Goal: Information Seeking & Learning: Learn about a topic

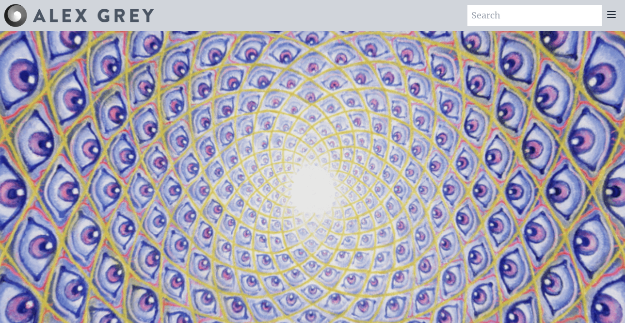
click at [505, 13] on input "search" at bounding box center [535, 15] width 134 height 21
click at [556, 12] on input "nature art" at bounding box center [535, 15] width 134 height 21
type input "nature art"
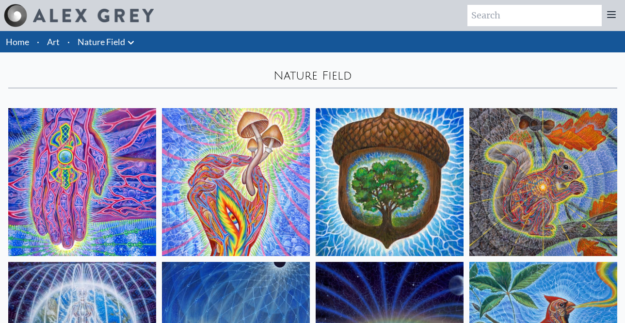
click at [350, 127] on img at bounding box center [390, 182] width 148 height 148
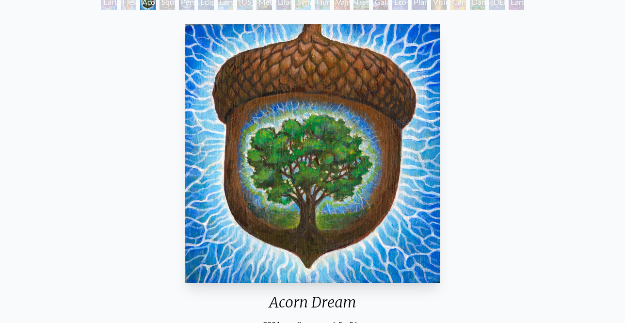
scroll to position [70, 0]
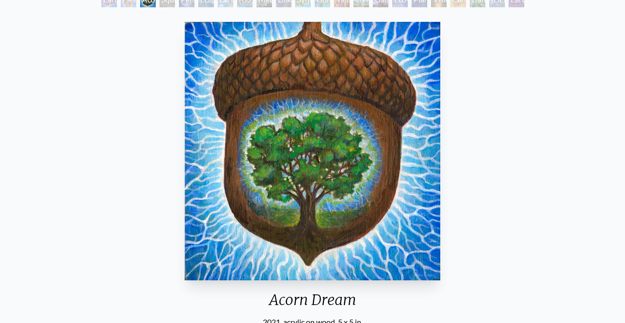
click at [168, 3] on div "Squirrel" at bounding box center [168, 0] width 16 height 16
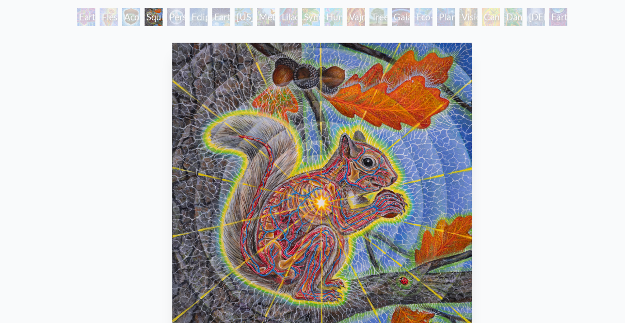
scroll to position [51, 0]
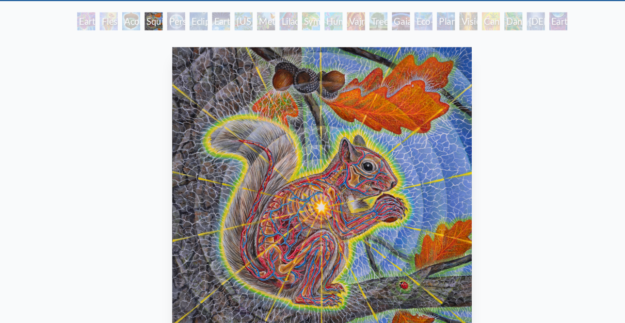
click at [182, 20] on div "Person Planet" at bounding box center [187, 19] width 16 height 16
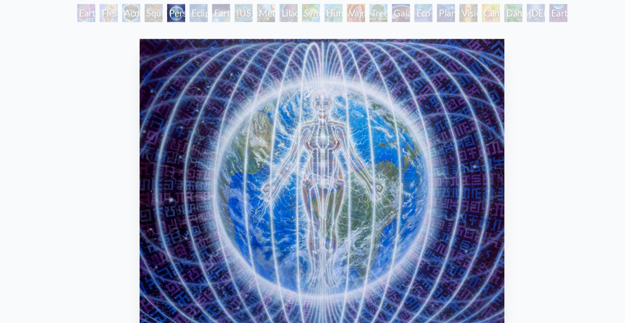
click at [195, 18] on div "Person Planet" at bounding box center [187, 19] width 16 height 16
click at [226, 20] on div "Earth Energies" at bounding box center [226, 19] width 16 height 16
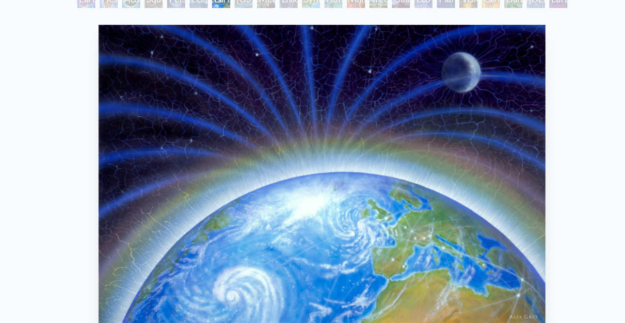
scroll to position [65, 0]
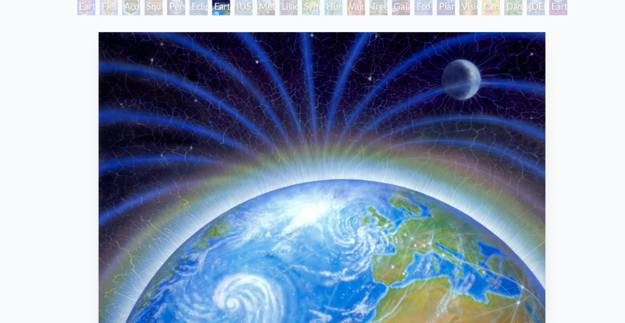
click at [263, 5] on div "Metamorphosis" at bounding box center [265, 6] width 16 height 16
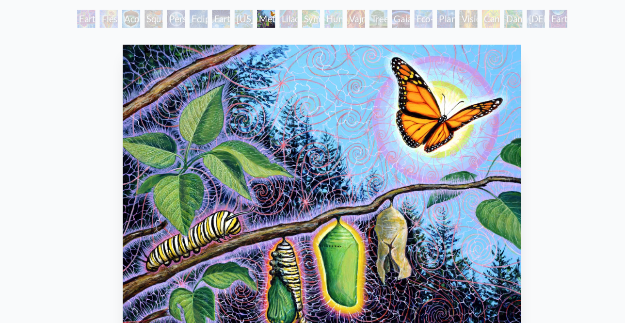
scroll to position [52, 0]
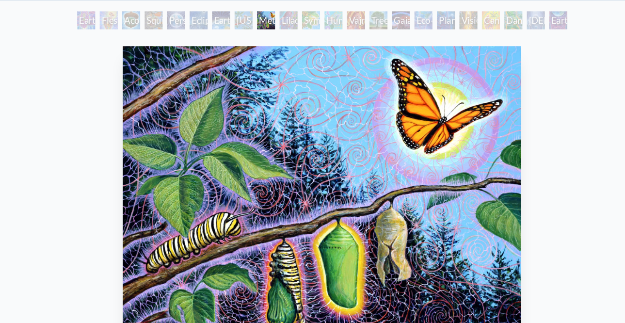
click at [284, 19] on div "Lilacs" at bounding box center [284, 18] width 16 height 16
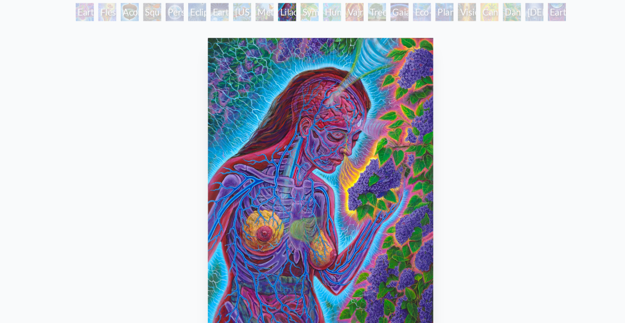
click at [301, 19] on div "Symbiosis: Gall Wasp & Oak Tree" at bounding box center [303, 18] width 16 height 16
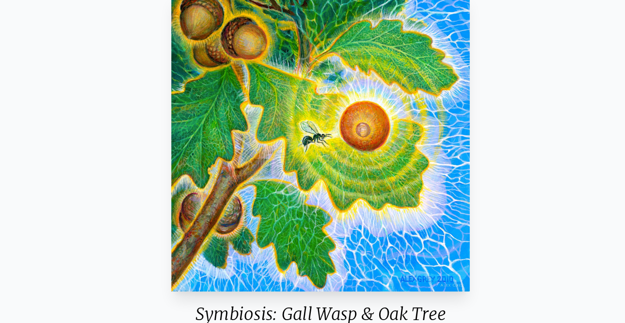
scroll to position [54, 0]
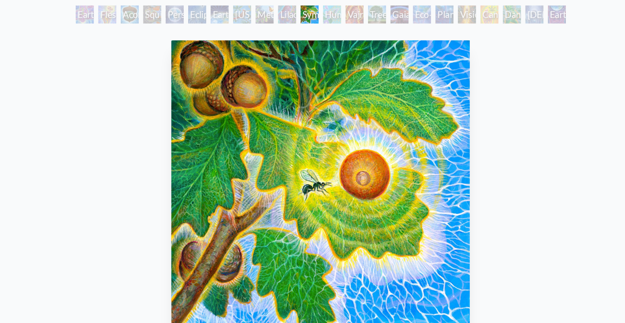
click at [324, 15] on div "Humming Bird" at bounding box center [323, 16] width 16 height 16
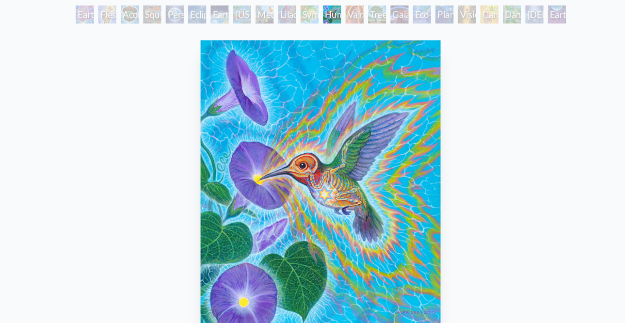
click at [362, 17] on div "Tree & Person" at bounding box center [362, 16] width 16 height 16
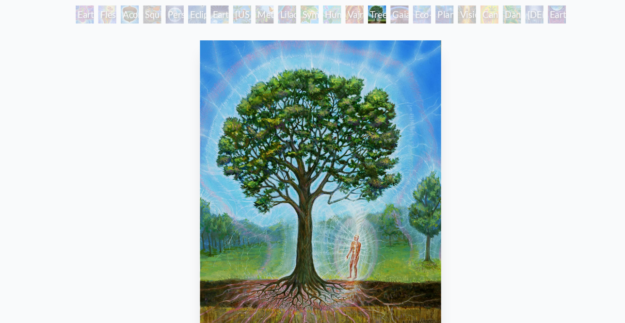
click at [394, 16] on div "Eco-Atlas" at bounding box center [400, 16] width 16 height 16
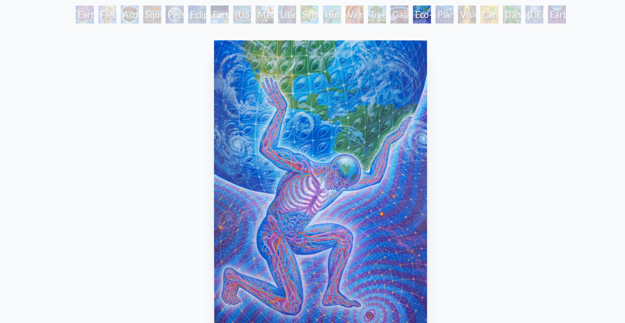
click at [379, 18] on div "Gaia" at bounding box center [381, 16] width 16 height 16
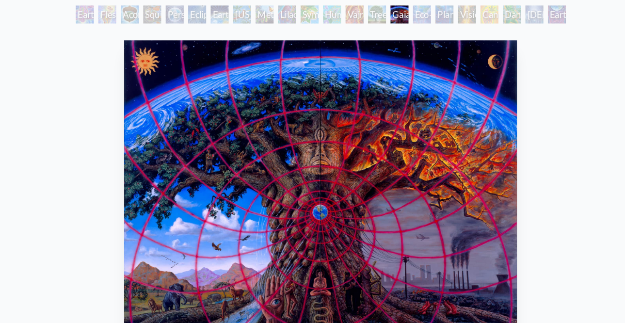
click at [400, 16] on div "Eco-Atlas" at bounding box center [400, 16] width 16 height 16
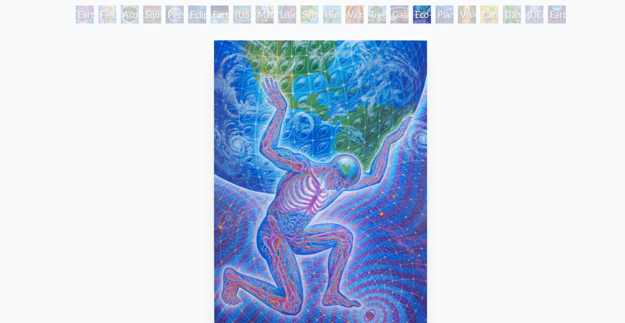
click at [427, 17] on div "Planetary Prayers" at bounding box center [420, 16] width 16 height 16
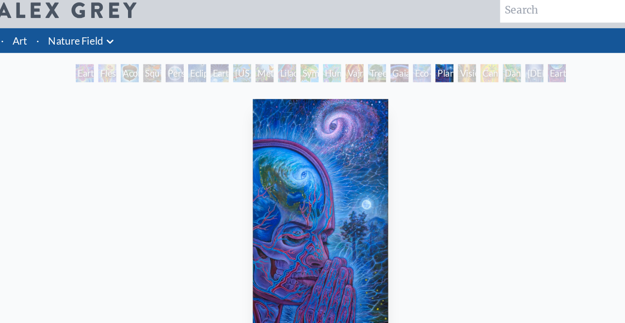
scroll to position [5, 0]
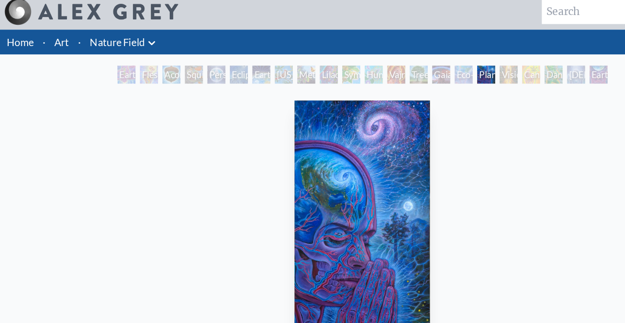
click at [55, 38] on link "Art" at bounding box center [53, 37] width 13 height 14
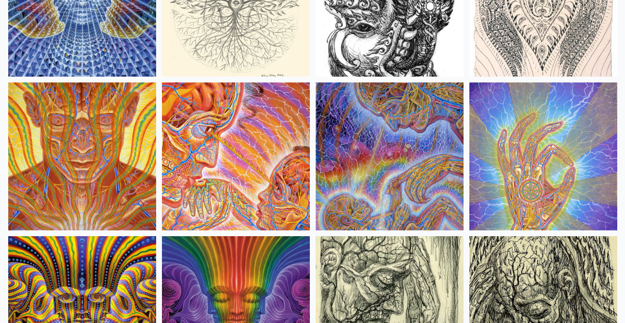
scroll to position [5563, 0]
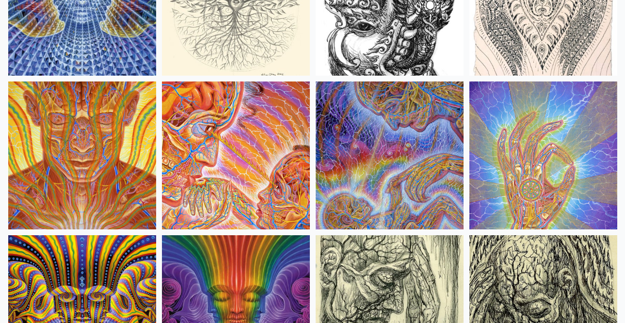
click at [363, 142] on img at bounding box center [390, 156] width 148 height 148
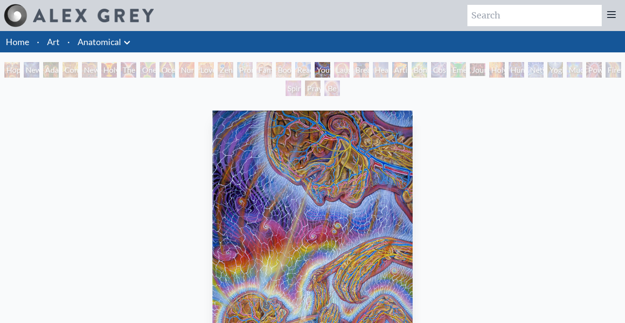
click at [16, 69] on div "Hope" at bounding box center [12, 70] width 16 height 16
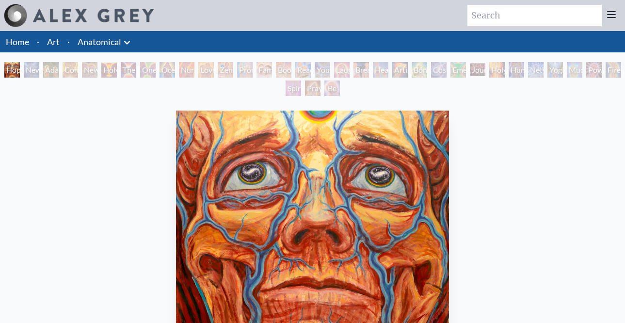
click at [20, 69] on div "Hope" at bounding box center [12, 70] width 16 height 16
click at [39, 70] on div "New Man [DEMOGRAPHIC_DATA]: [DEMOGRAPHIC_DATA] Mind" at bounding box center [32, 70] width 16 height 16
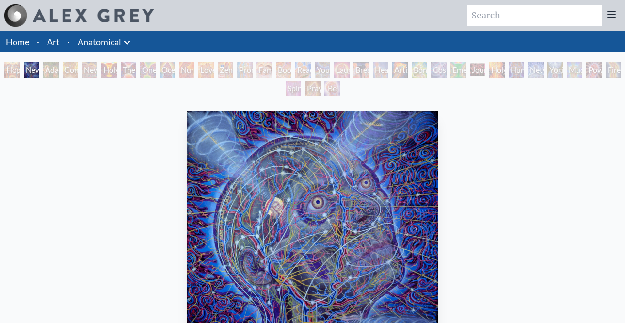
click at [98, 71] on div "New Man New Woman" at bounding box center [90, 70] width 16 height 16
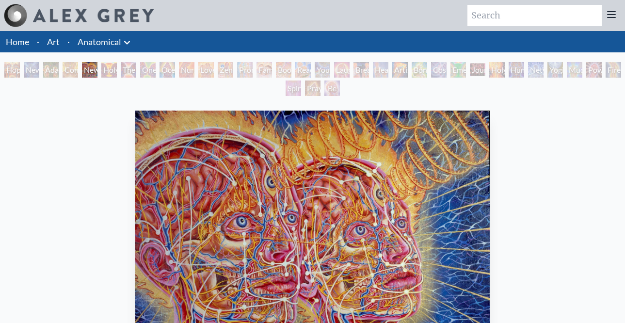
click at [117, 73] on div "Holy Grail" at bounding box center [109, 70] width 16 height 16
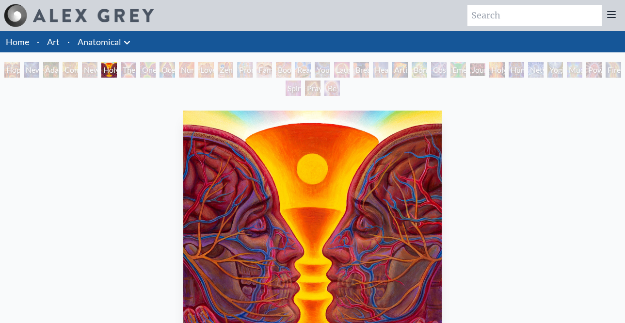
click at [249, 73] on div "Promise" at bounding box center [245, 70] width 16 height 16
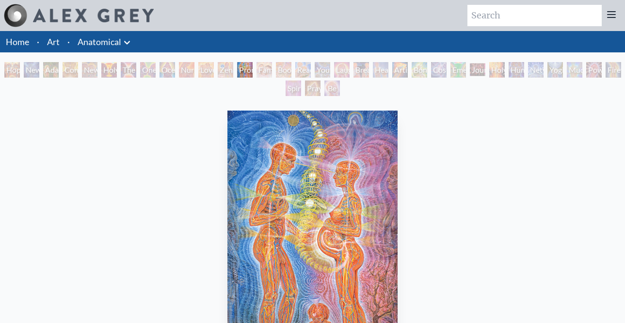
click at [292, 70] on div "Boo-boo" at bounding box center [284, 70] width 16 height 16
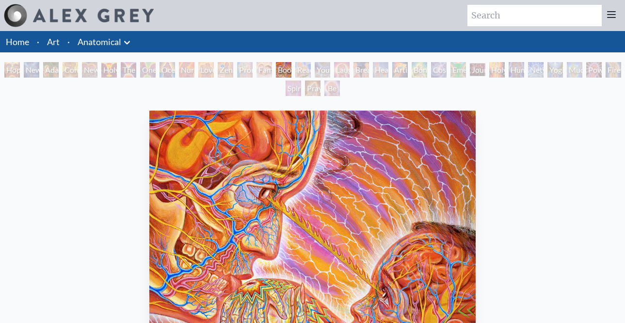
click at [330, 72] on div "Young & Old" at bounding box center [323, 70] width 16 height 16
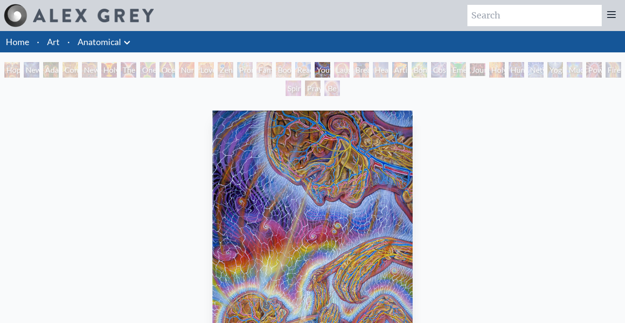
click at [387, 70] on div "Healing" at bounding box center [381, 70] width 16 height 16
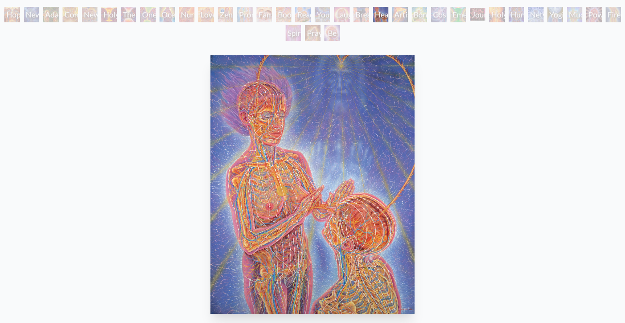
scroll to position [60, 0]
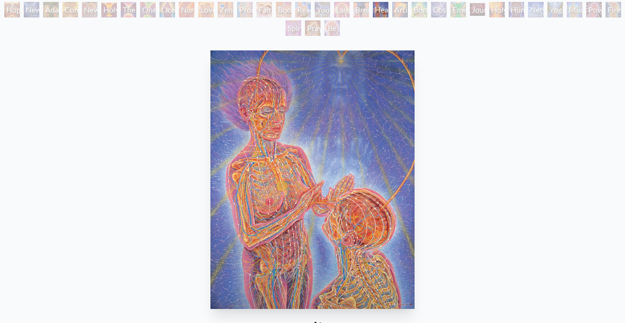
click at [399, 10] on div "Artist's Hand" at bounding box center [400, 10] width 16 height 16
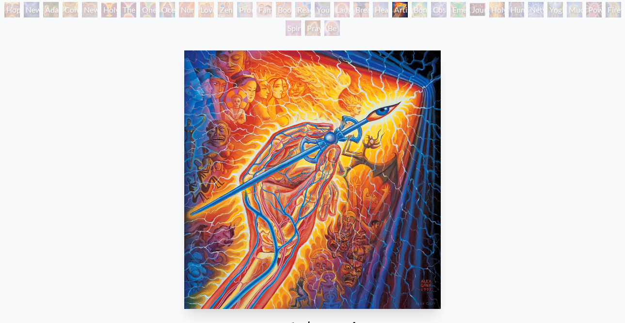
click at [446, 12] on div "Cosmic Lovers" at bounding box center [439, 10] width 16 height 16
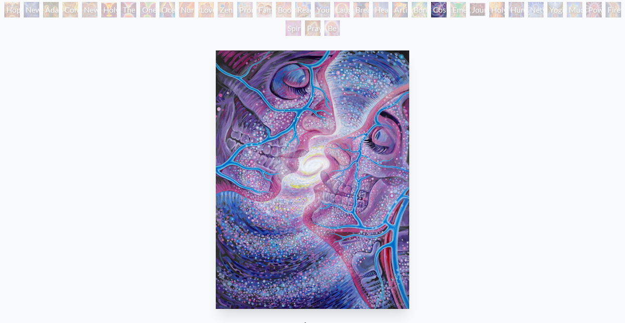
click at [460, 13] on div "Emerald Grail" at bounding box center [459, 10] width 16 height 16
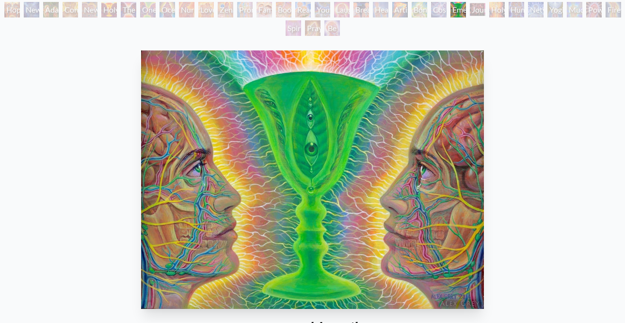
click at [484, 13] on div "Journey of the Wounded Healer" at bounding box center [478, 10] width 16 height 16
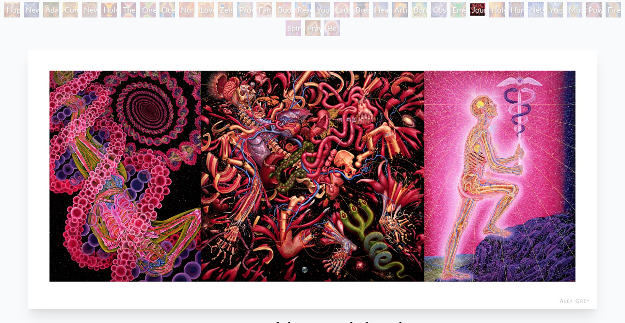
click at [495, 13] on div "Holy Fire" at bounding box center [498, 10] width 16 height 16
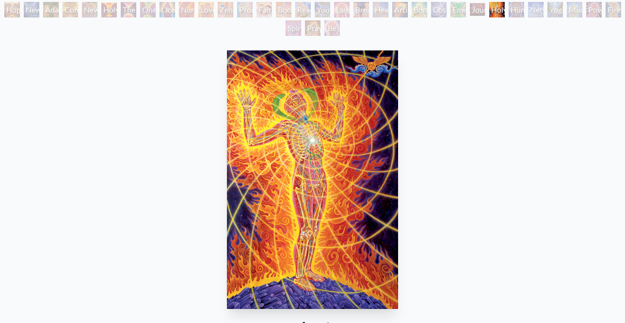
click at [514, 11] on div "Human Geometry" at bounding box center [517, 10] width 16 height 16
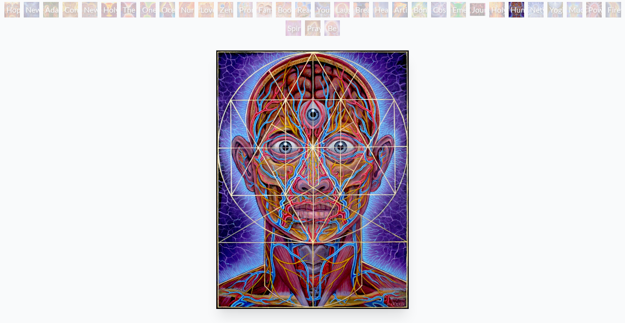
click at [534, 12] on div "Networks" at bounding box center [536, 10] width 16 height 16
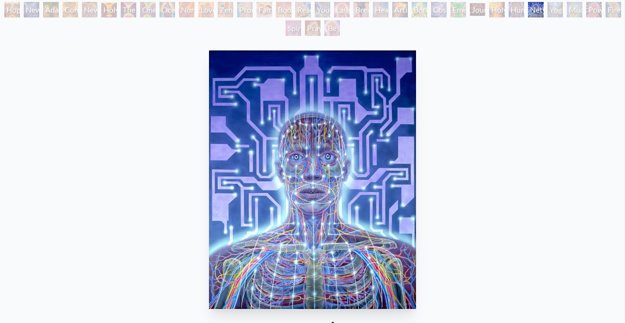
click at [524, 13] on div "Human Geometry" at bounding box center [517, 10] width 16 height 16
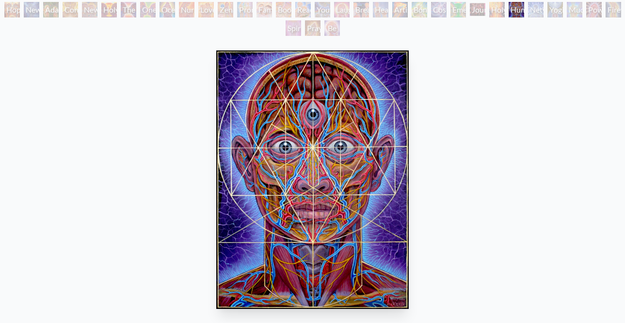
click at [538, 11] on div "Networks" at bounding box center [536, 10] width 16 height 16
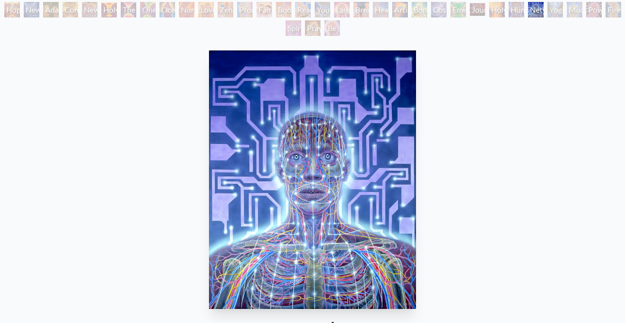
click at [524, 13] on div "Human Geometry" at bounding box center [517, 10] width 16 height 16
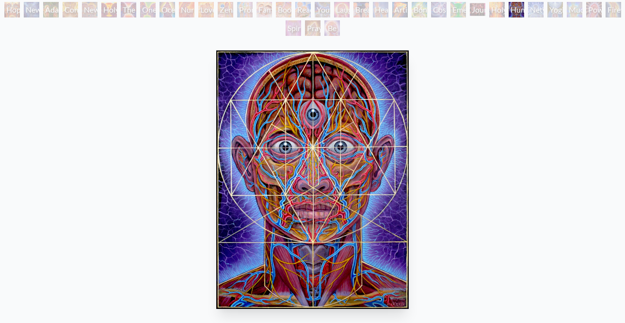
click at [573, 14] on div "Mudra" at bounding box center [575, 10] width 16 height 16
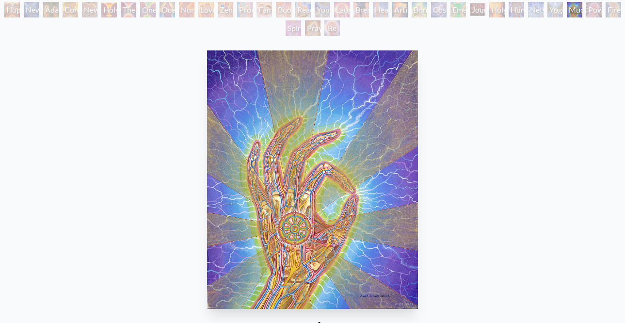
click at [583, 10] on div "Mudra" at bounding box center [575, 10] width 16 height 16
click at [602, 10] on div "Hope New Man [DEMOGRAPHIC_DATA]: [PERSON_NAME] Mind [PERSON_NAME] & Eve Contemp…" at bounding box center [312, 20] width 625 height 37
click at [611, 13] on div "Hope New Man [DEMOGRAPHIC_DATA]: [PERSON_NAME] Mind [PERSON_NAME] & Eve Contemp…" at bounding box center [312, 20] width 625 height 37
click at [583, 14] on div "Mudra" at bounding box center [575, 10] width 16 height 16
click at [609, 14] on div "Hope New Man [DEMOGRAPHIC_DATA]: [PERSON_NAME] Mind [PERSON_NAME] & Eve Contemp…" at bounding box center [312, 20] width 625 height 37
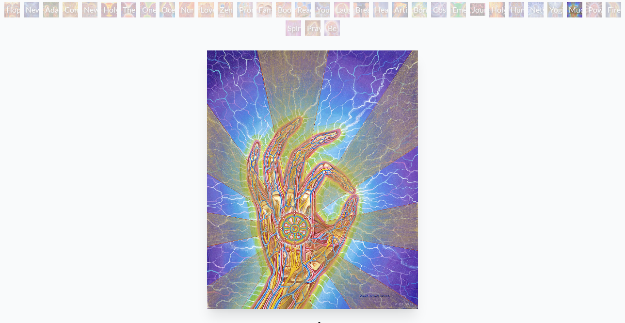
click at [313, 28] on div "Praying Hands" at bounding box center [313, 28] width 16 height 16
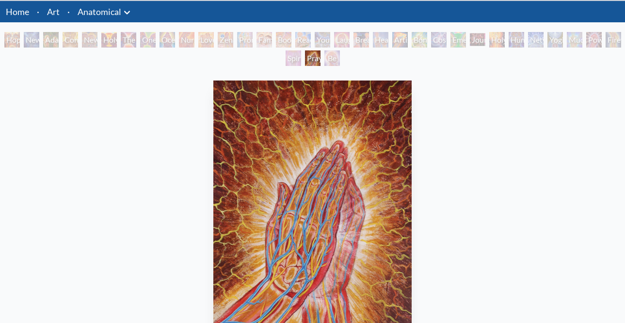
scroll to position [60, 0]
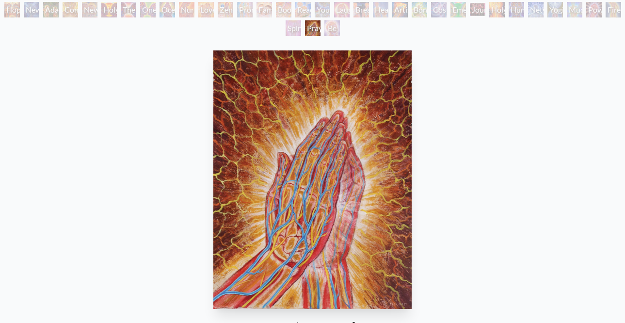
click at [337, 29] on div "Be a Good Human Being" at bounding box center [333, 28] width 16 height 16
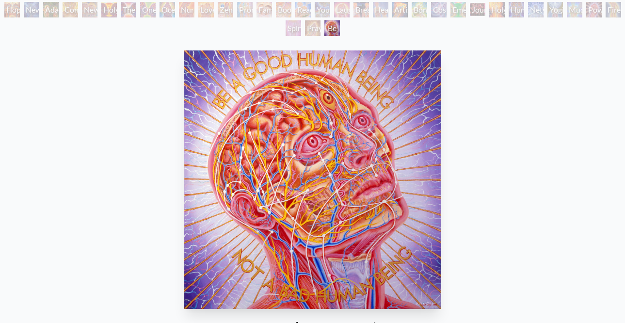
click at [311, 28] on div "Praying Hands" at bounding box center [313, 28] width 16 height 16
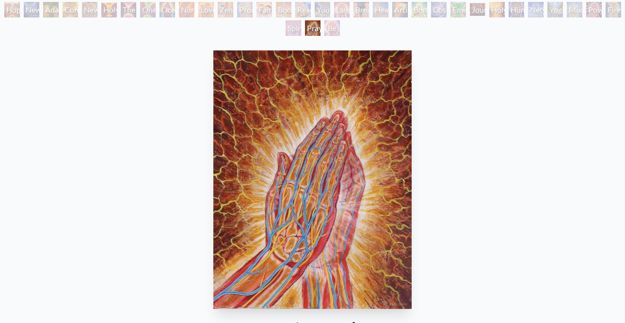
click at [318, 99] on img "34 / 35" at bounding box center [312, 179] width 198 height 259
click at [114, 28] on div "Hope New Man [DEMOGRAPHIC_DATA]: [PERSON_NAME] Mind [PERSON_NAME] & Eve Contemp…" at bounding box center [312, 20] width 625 height 37
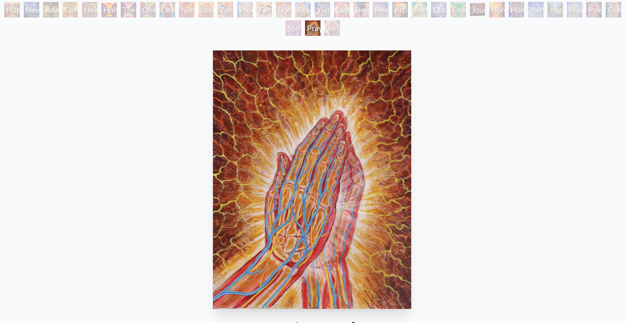
click at [261, 148] on img "34 / 35" at bounding box center [312, 179] width 198 height 259
click at [259, 161] on img "34 / 35" at bounding box center [312, 179] width 198 height 259
click at [259, 160] on img "34 / 35" at bounding box center [312, 179] width 198 height 259
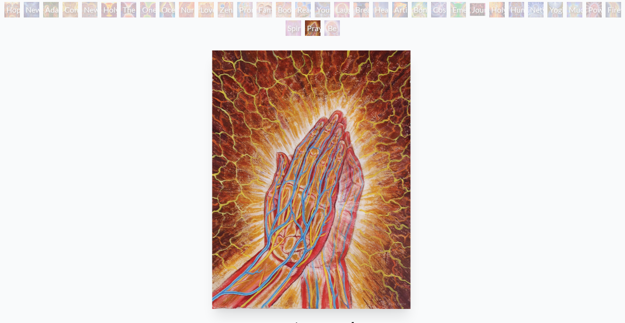
click at [254, 158] on img "34 / 35" at bounding box center [311, 179] width 198 height 259
drag, startPoint x: 312, startPoint y: 29, endPoint x: 278, endPoint y: 85, distance: 65.6
click at [278, 85] on div "Hope New Man [DEMOGRAPHIC_DATA]: [PERSON_NAME] Mind [PERSON_NAME] & Eve Contemp…" at bounding box center [312, 218] width 625 height 432
